Goal: Task Accomplishment & Management: Manage account settings

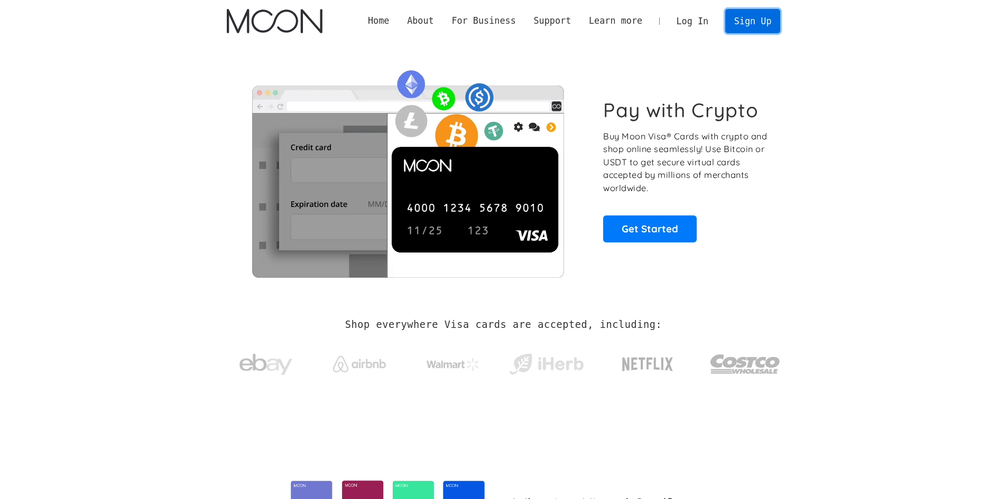
click at [752, 23] on link "Sign Up" at bounding box center [752, 21] width 55 height 24
click at [644, 231] on link "Get Started" at bounding box center [650, 229] width 94 height 26
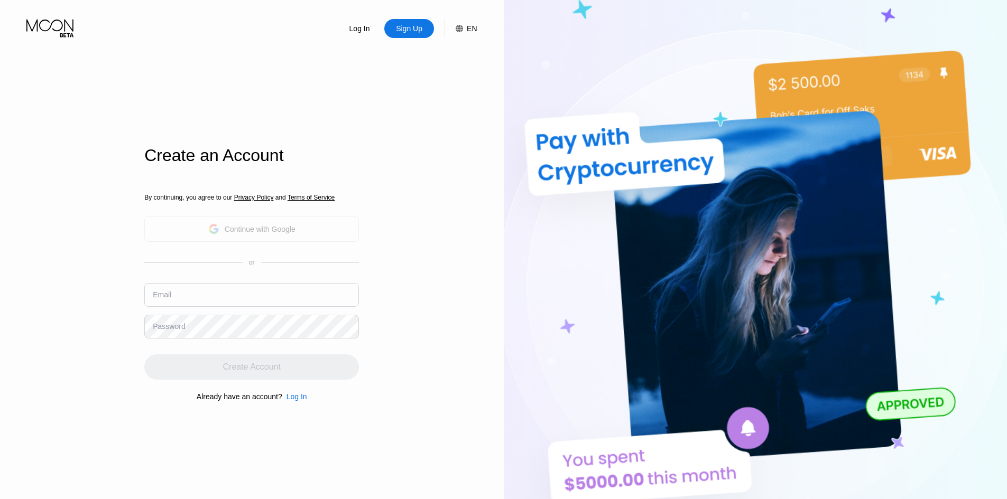
click at [245, 236] on div "Continue with Google" at bounding box center [251, 229] width 87 height 16
click at [257, 230] on div "Continue with Google" at bounding box center [260, 229] width 71 height 8
click at [257, 229] on div "Continue with Google" at bounding box center [260, 229] width 71 height 8
click at [418, 191] on div "Log In Sign Up EN Language English Save Create an Account By continuing, you ag…" at bounding box center [252, 275] width 504 height 550
click at [403, 198] on div "Log In Sign Up EN Language English Save Create an Account By continuing, you ag…" at bounding box center [252, 275] width 504 height 550
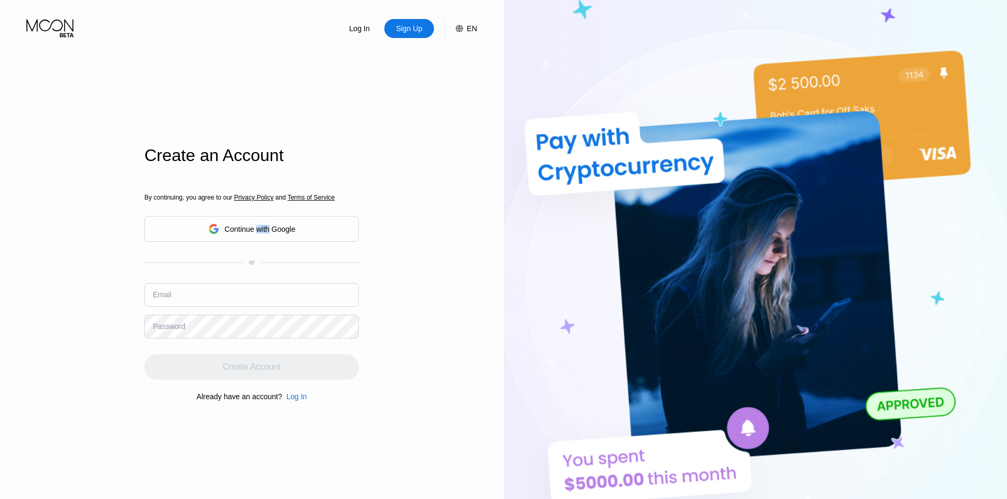
click at [403, 198] on div "Log In Sign Up EN Language English Save Create an Account By continuing, you ag…" at bounding box center [252, 275] width 504 height 550
click at [409, 234] on div "Log In Sign Up EN Language English Save Create an Account By continuing, you ag…" at bounding box center [252, 275] width 504 height 550
click at [295, 224] on div "Continue with Google" at bounding box center [251, 229] width 87 height 16
click at [416, 274] on div "Log In Sign Up EN Language English Save Create an Account By continuing, you ag…" at bounding box center [252, 275] width 504 height 550
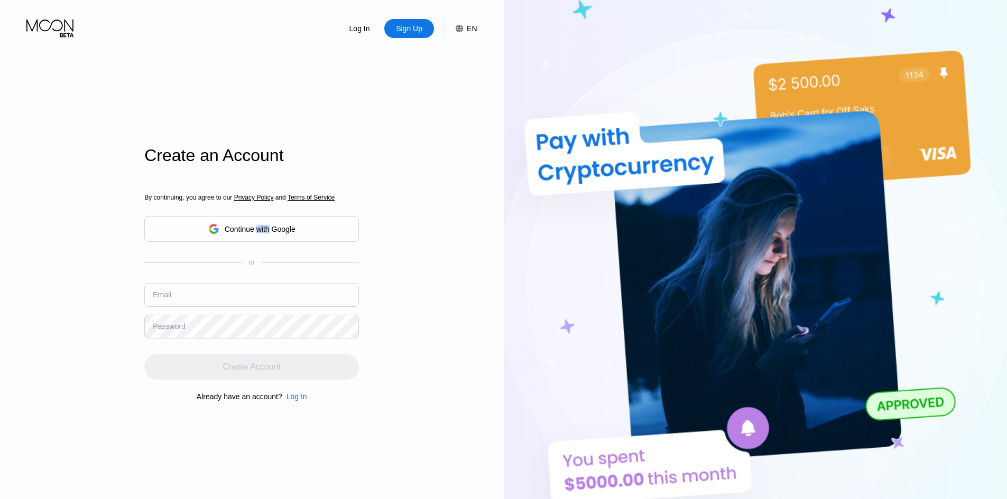
click at [416, 274] on div "Log In Sign Up EN Language English Save Create an Account By continuing, you ag…" at bounding box center [252, 275] width 504 height 550
click at [433, 231] on div "Log In Sign Up EN Language English Save Create an Account By continuing, you ag…" at bounding box center [252, 275] width 504 height 550
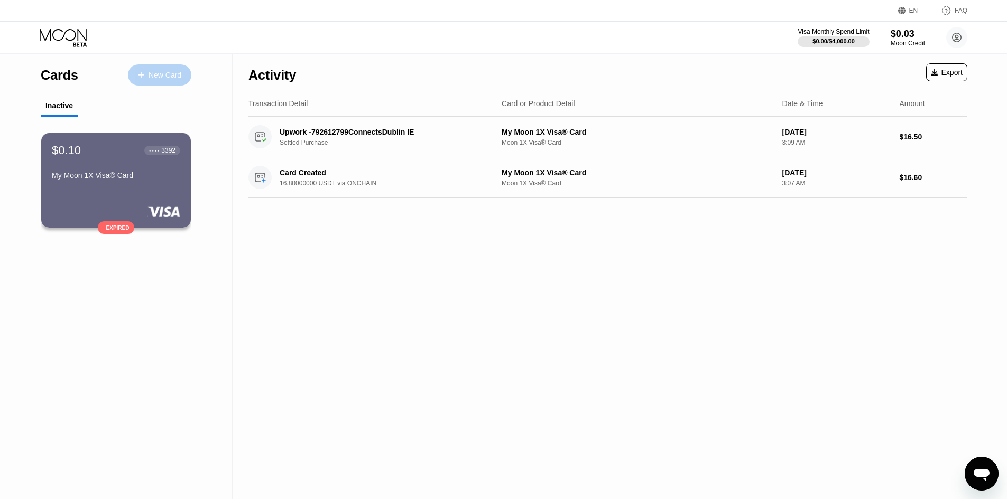
click at [150, 81] on div "New Card" at bounding box center [159, 74] width 63 height 21
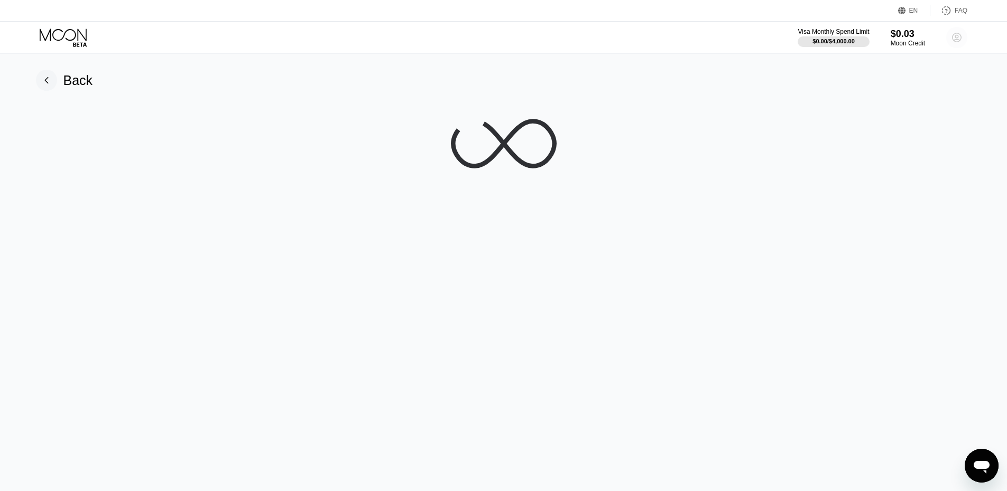
click at [957, 40] on circle at bounding box center [956, 37] width 21 height 21
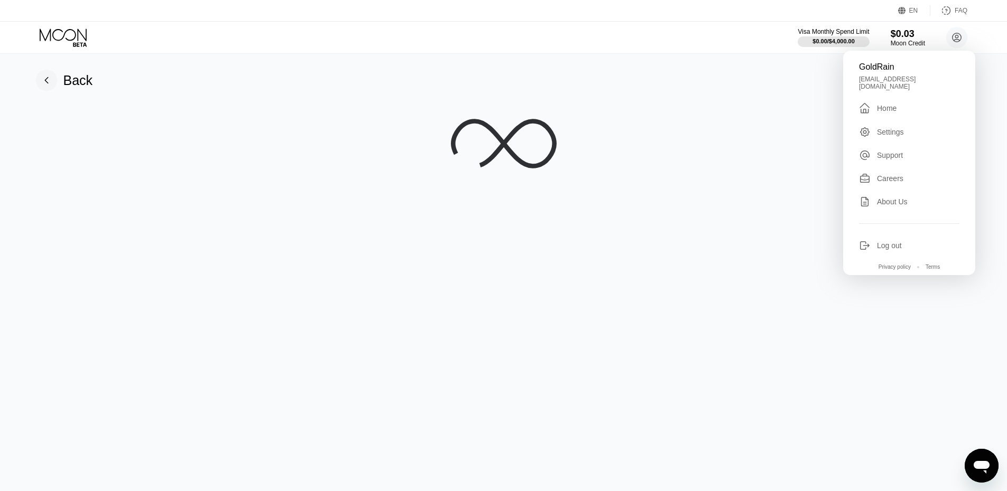
click at [895, 241] on div "Log out" at bounding box center [889, 245] width 25 height 8
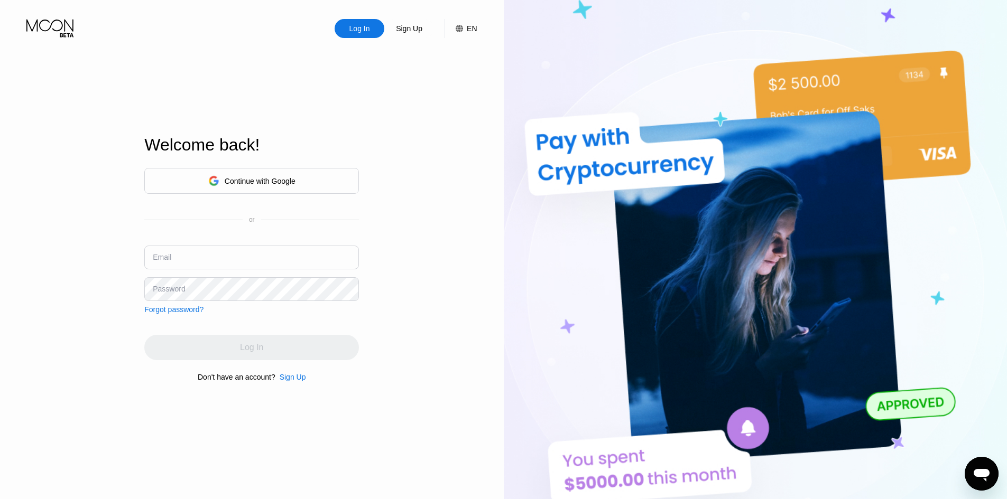
click at [258, 177] on div "Continue with Google" at bounding box center [260, 181] width 71 height 8
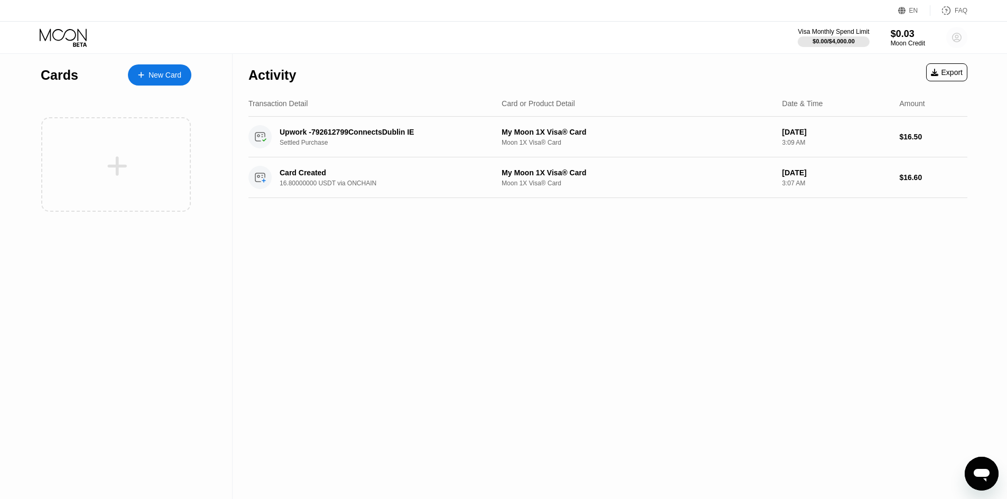
click at [955, 33] on circle at bounding box center [956, 37] width 21 height 21
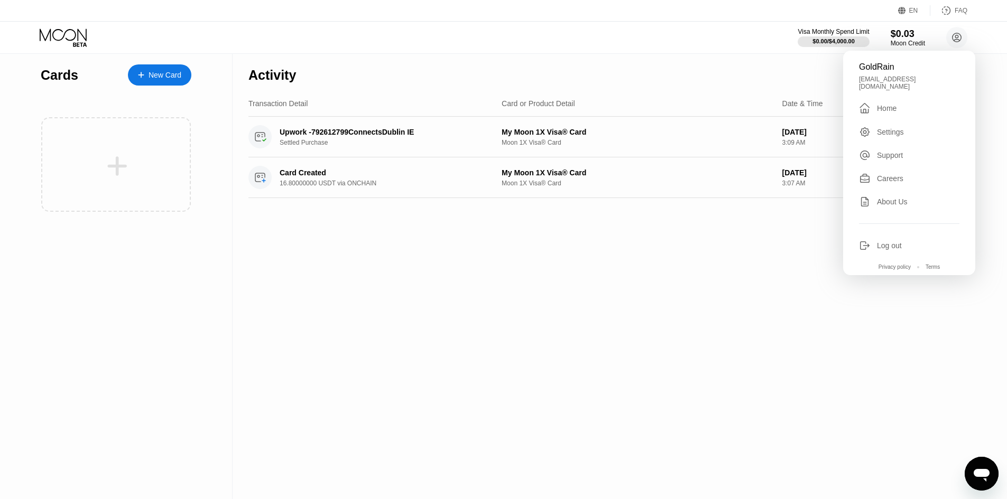
click at [908, 240] on div "Log out" at bounding box center [909, 246] width 100 height 12
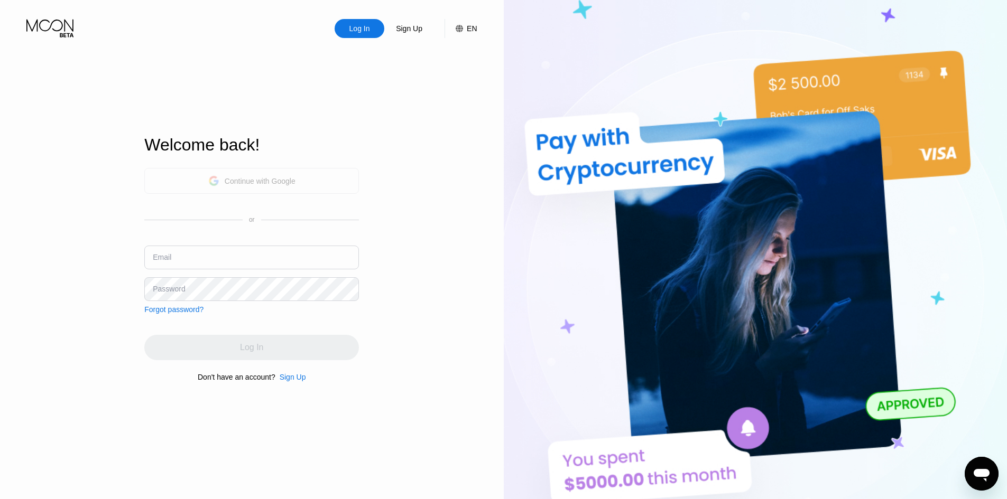
click at [197, 170] on div "Continue with Google" at bounding box center [251, 181] width 215 height 26
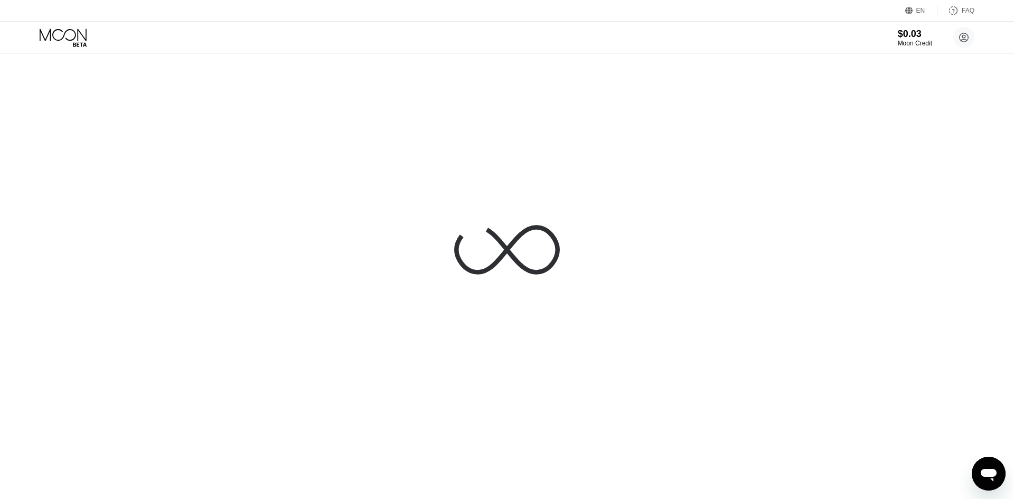
click at [965, 41] on circle at bounding box center [964, 37] width 21 height 21
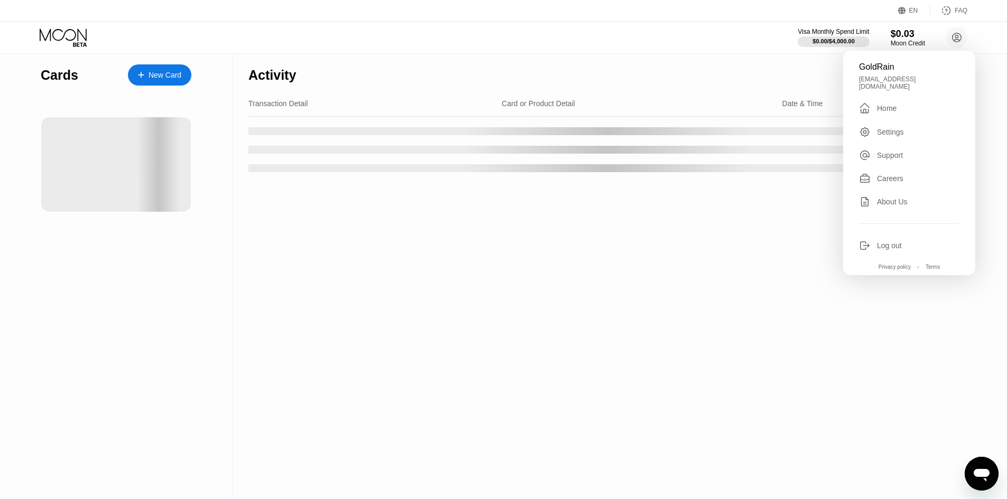
click at [897, 241] on div "Log out" at bounding box center [889, 245] width 25 height 8
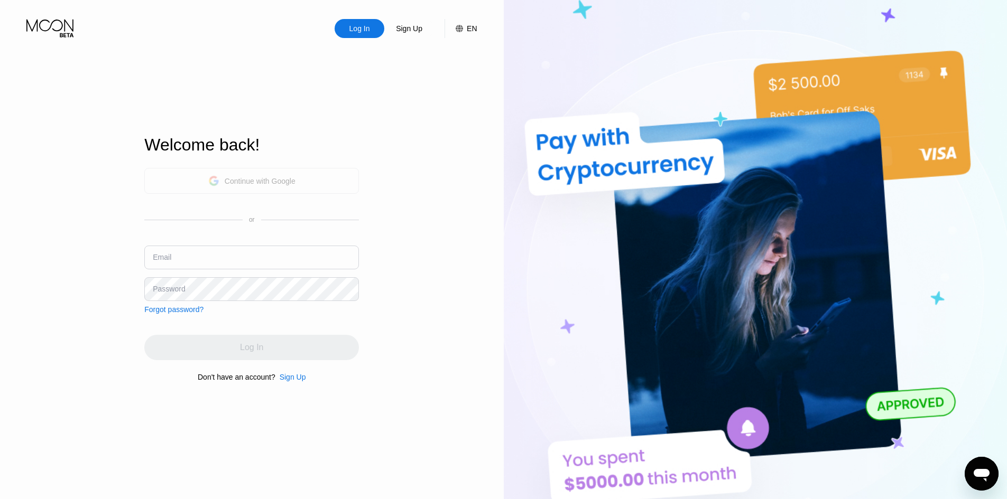
click at [281, 181] on div "Continue with Google" at bounding box center [260, 181] width 71 height 8
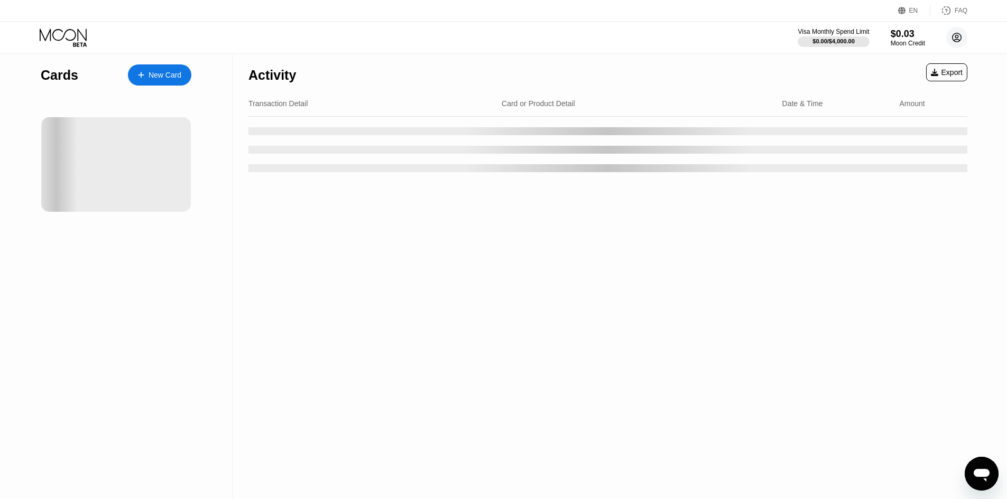
click at [953, 36] on circle at bounding box center [956, 37] width 21 height 21
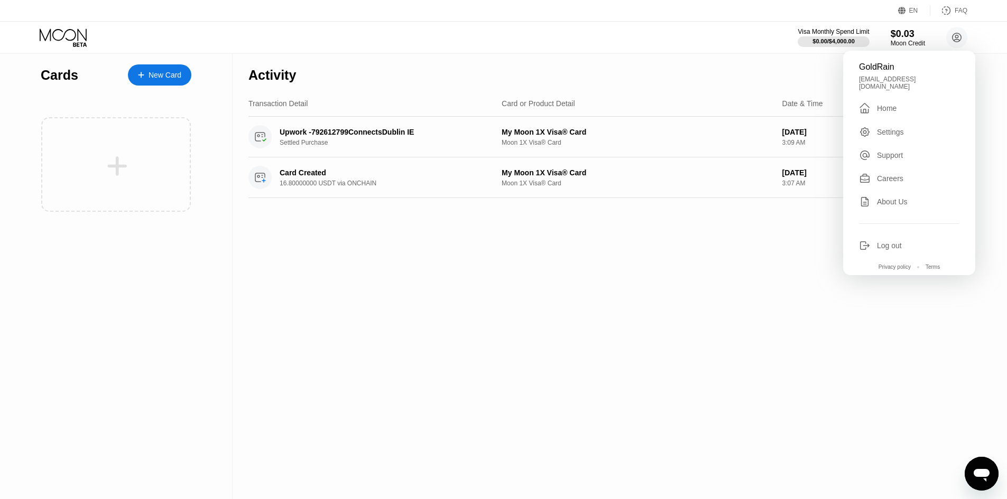
click at [899, 77] on div "GoldRain moneypack0315@gmail.com  Home Settings Support Careers About Us Log o…" at bounding box center [909, 163] width 132 height 225
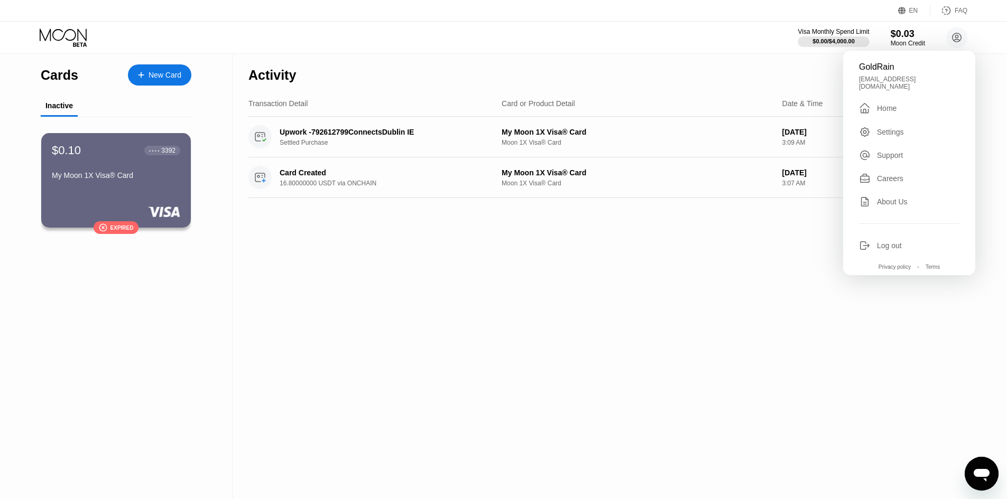
click at [896, 80] on div "moneypack0315@gmail.com" at bounding box center [909, 83] width 100 height 15
click at [889, 241] on div "Log out" at bounding box center [889, 245] width 25 height 8
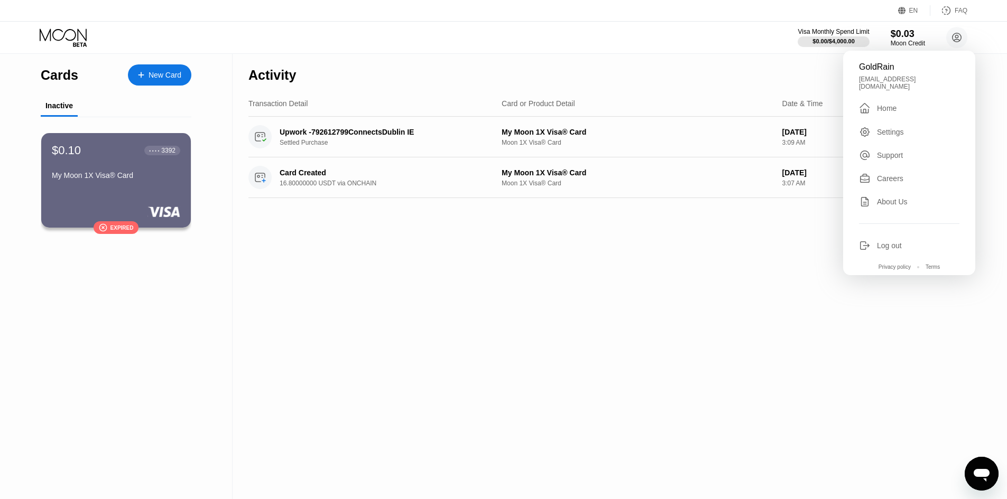
click at [671, 278] on div "Activity Export Transaction Detail Card or Product Detail Date & Time Amount Up…" at bounding box center [607, 276] width 750 height 445
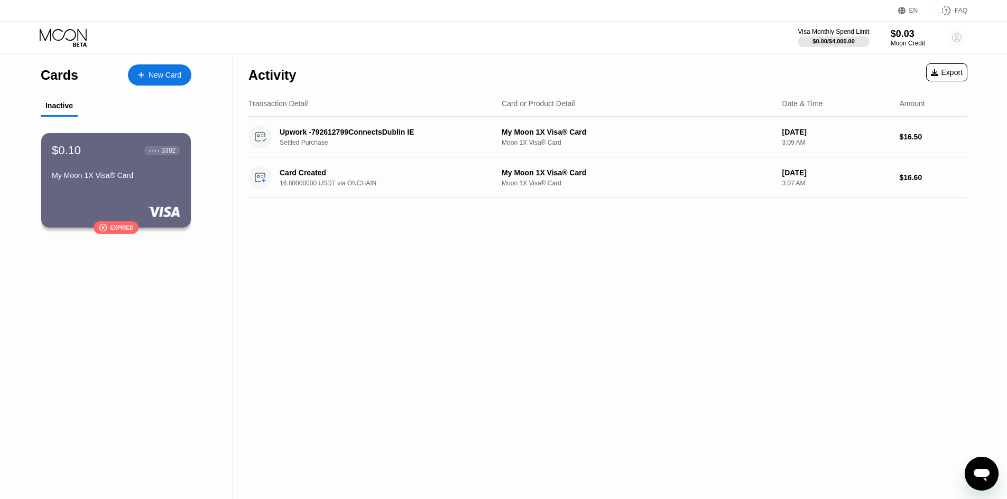
click at [960, 37] on circle at bounding box center [956, 37] width 21 height 21
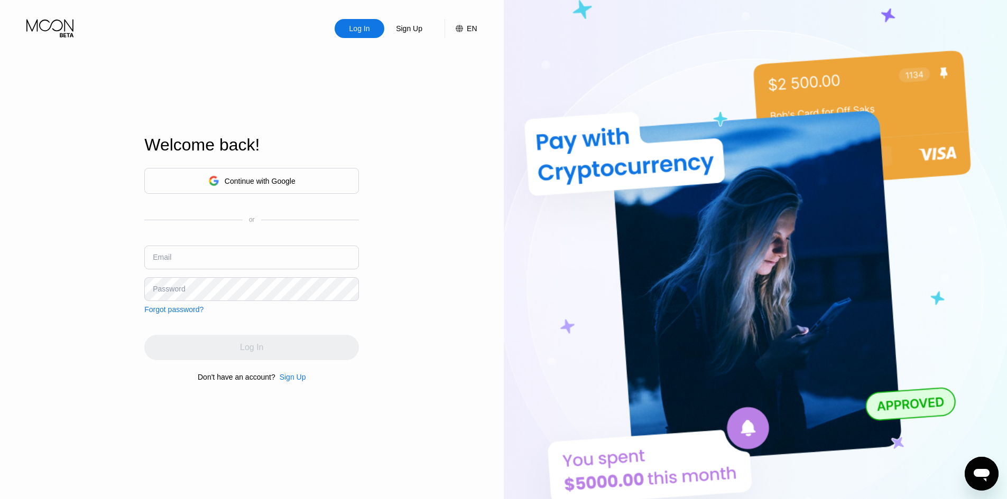
click at [442, 122] on div "Log In Sign Up EN Language Select an item Save Welcome back! Continue with Goog…" at bounding box center [252, 275] width 504 height 550
click at [453, 107] on div "Log In Sign Up EN Language Select an item Save Welcome back! Continue with Goog…" at bounding box center [252, 275] width 504 height 550
click at [460, 134] on div "Log In Sign Up EN Language Select an item Save Welcome back! Continue with Goog…" at bounding box center [252, 275] width 504 height 550
click at [404, 30] on div "Sign Up" at bounding box center [409, 28] width 29 height 11
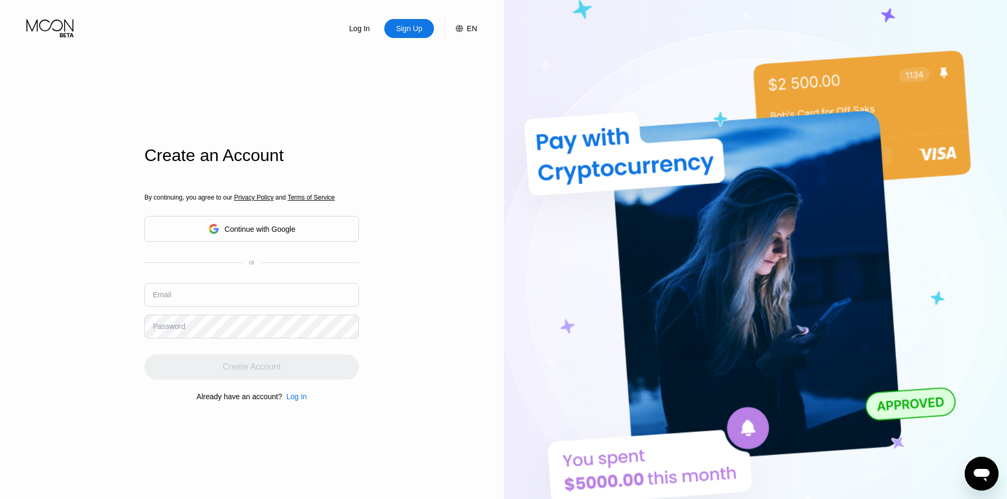
click at [272, 231] on div "Continue with Google" at bounding box center [260, 229] width 71 height 8
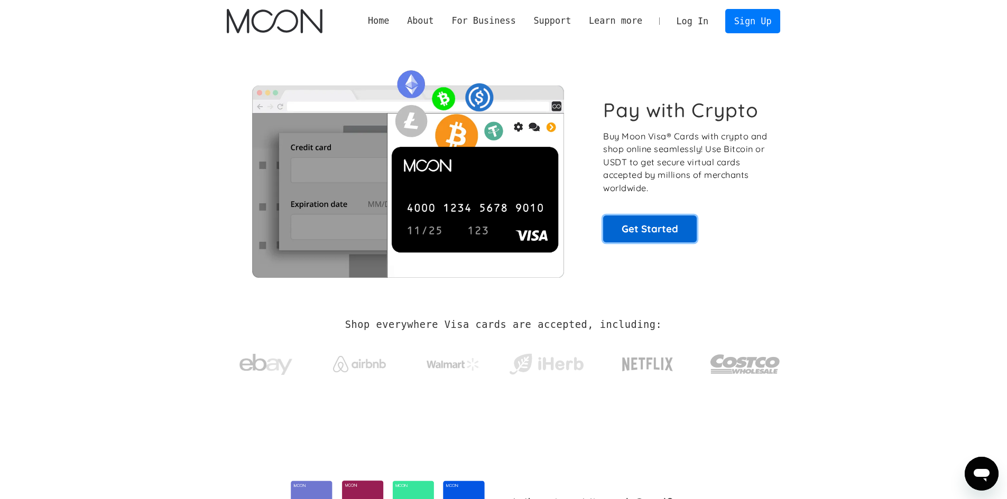
click at [647, 233] on link "Get Started" at bounding box center [650, 229] width 94 height 26
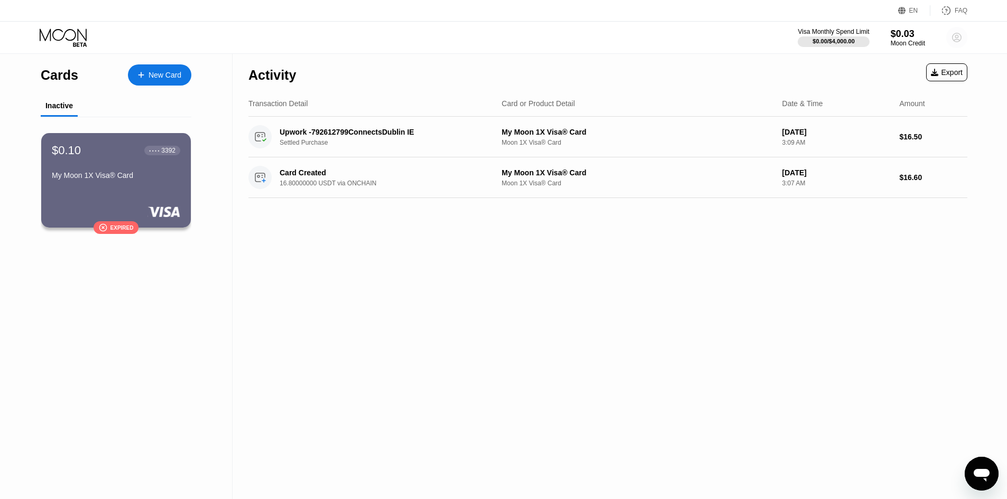
click at [959, 43] on circle at bounding box center [956, 37] width 21 height 21
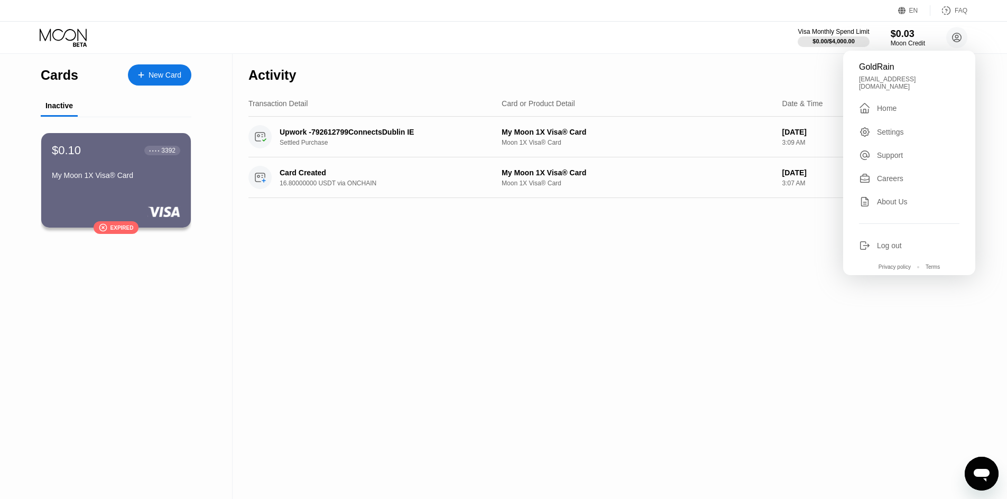
click at [895, 78] on div "moneypack0315@gmail.com" at bounding box center [909, 83] width 100 height 15
click at [738, 297] on div "Activity Export Transaction Detail Card or Product Detail Date & Time Amount Up…" at bounding box center [607, 276] width 750 height 445
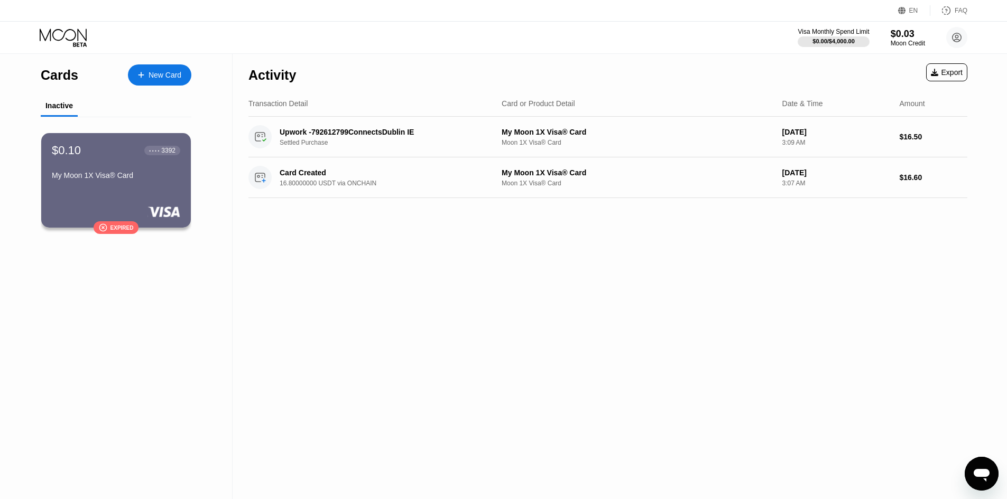
click at [60, 79] on div "Cards" at bounding box center [60, 75] width 38 height 15
click at [949, 35] on circle at bounding box center [956, 37] width 21 height 21
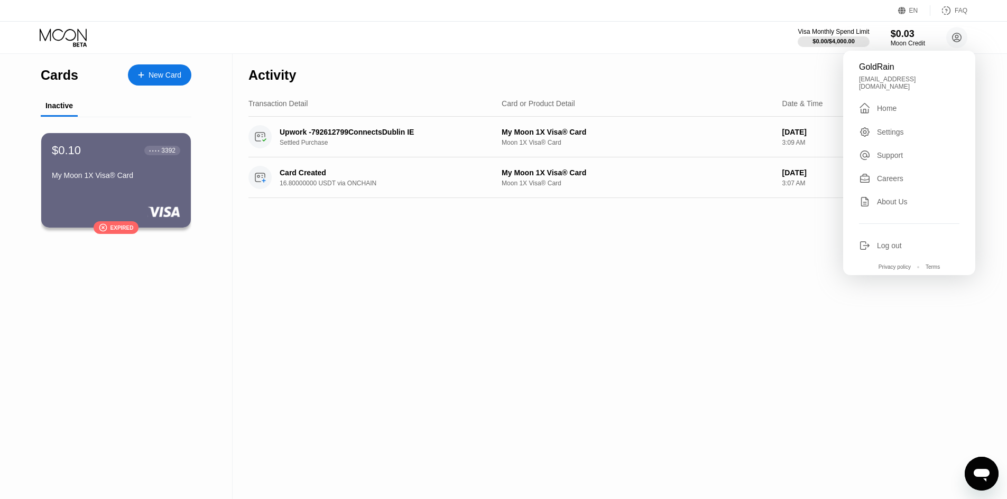
click at [897, 242] on div "Log out" at bounding box center [889, 245] width 25 height 8
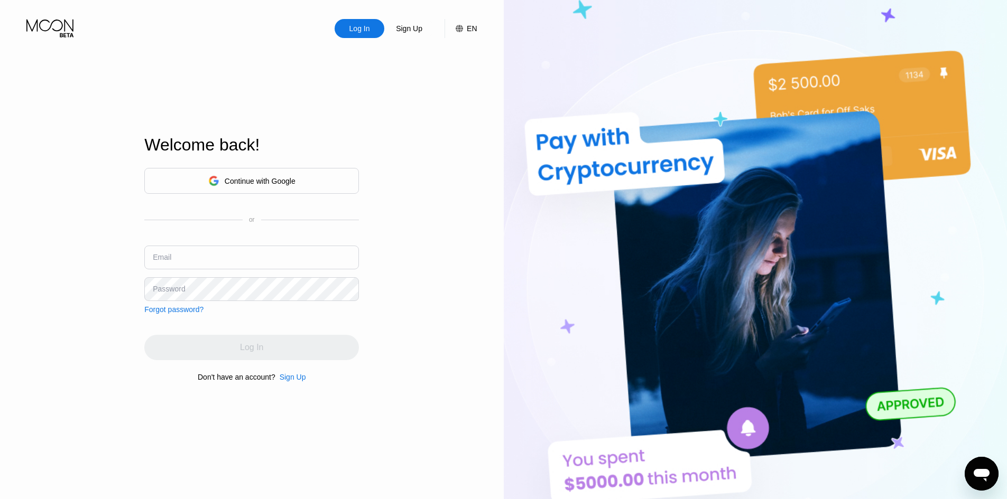
click at [422, 220] on div "Log In Sign Up EN Language Select an item Save Welcome back! Continue with Goog…" at bounding box center [252, 275] width 504 height 550
click at [411, 226] on div "Log In Sign Up EN Language Select an item Save Welcome back! Continue with Goog…" at bounding box center [252, 275] width 504 height 550
